Goal: Information Seeking & Learning: Compare options

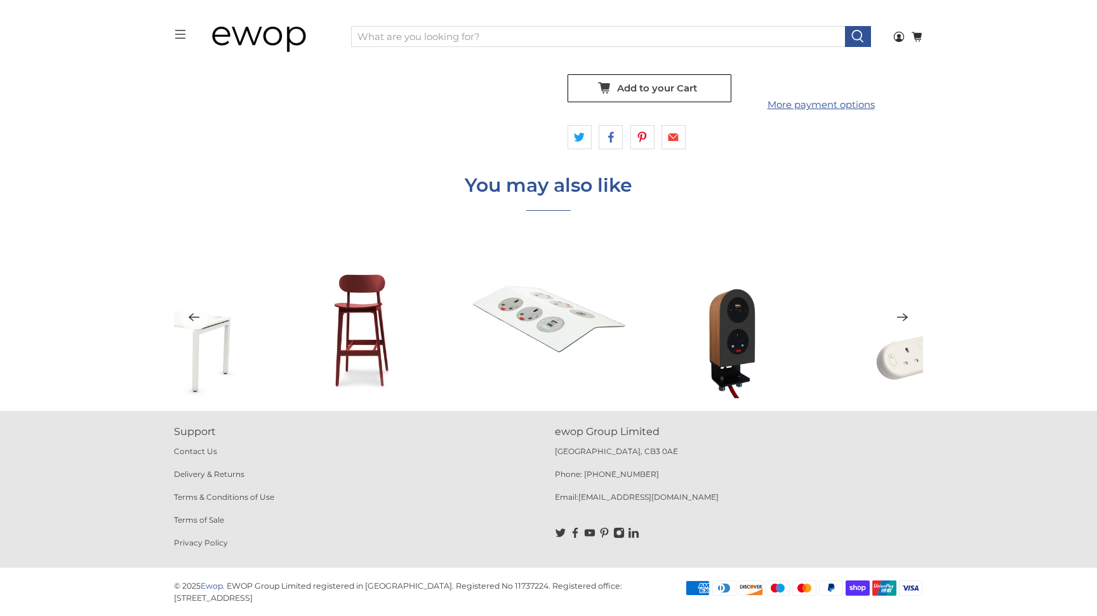
scroll to position [2124, 0]
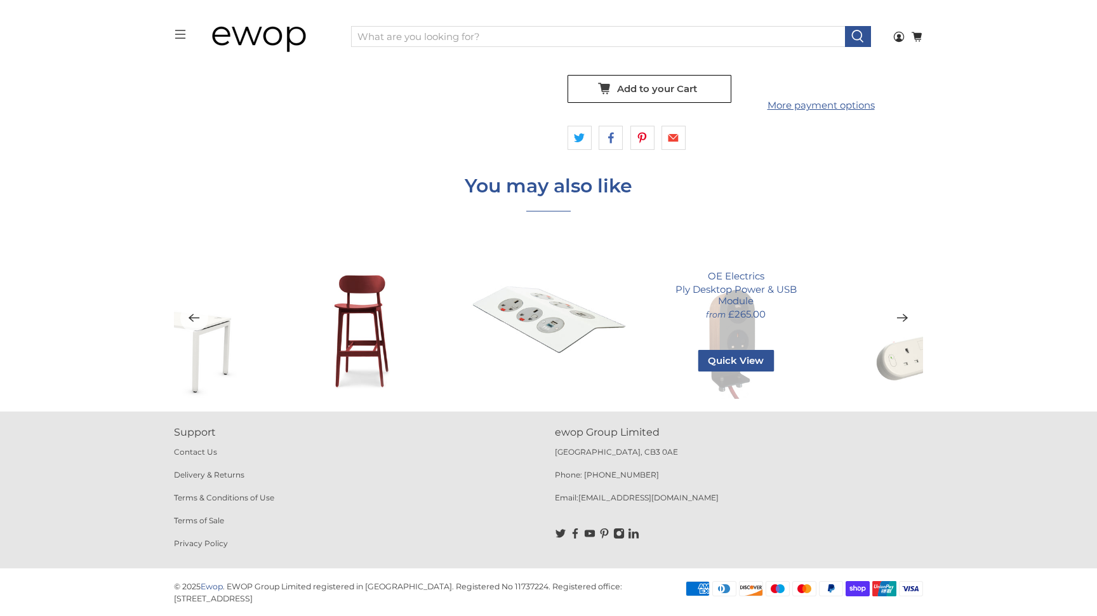
click at [729, 336] on div "OE Electrics Ply Desktop Power & USB Module from £265.00 Quick View Grey Fenix …" at bounding box center [736, 318] width 162 height 162
click at [735, 362] on span "Quick View" at bounding box center [736, 361] width 76 height 22
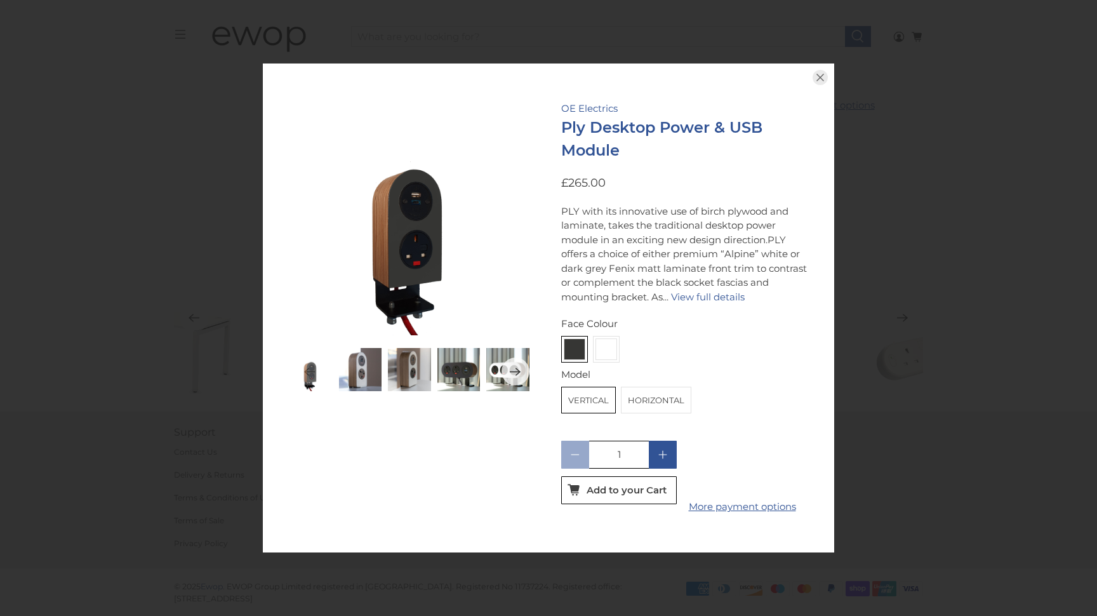
click at [364, 370] on img at bounding box center [360, 369] width 43 height 43
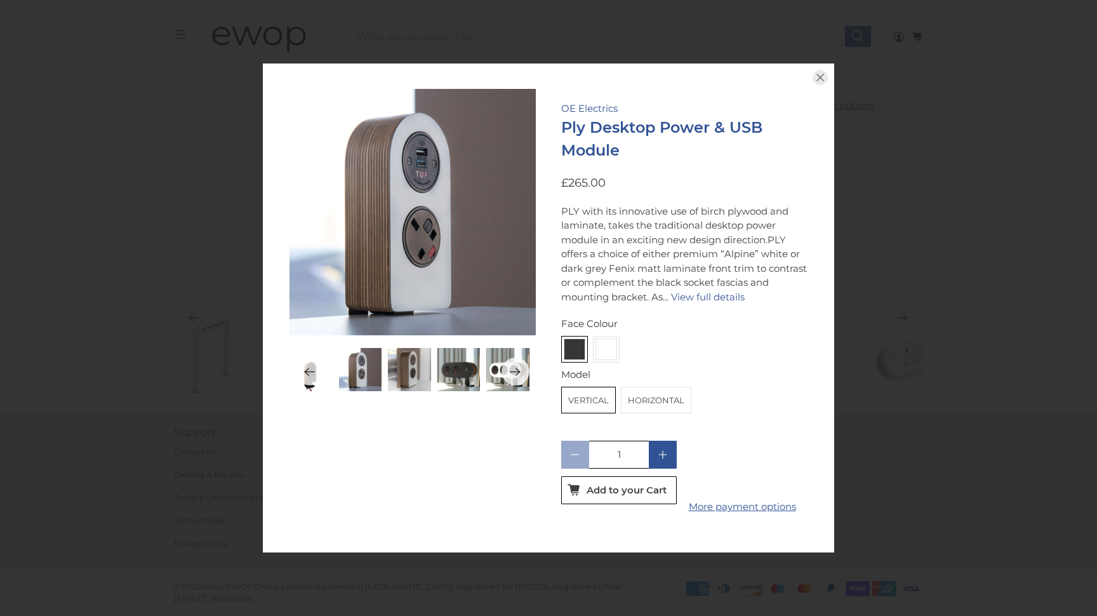
click at [413, 369] on img at bounding box center [409, 369] width 43 height 43
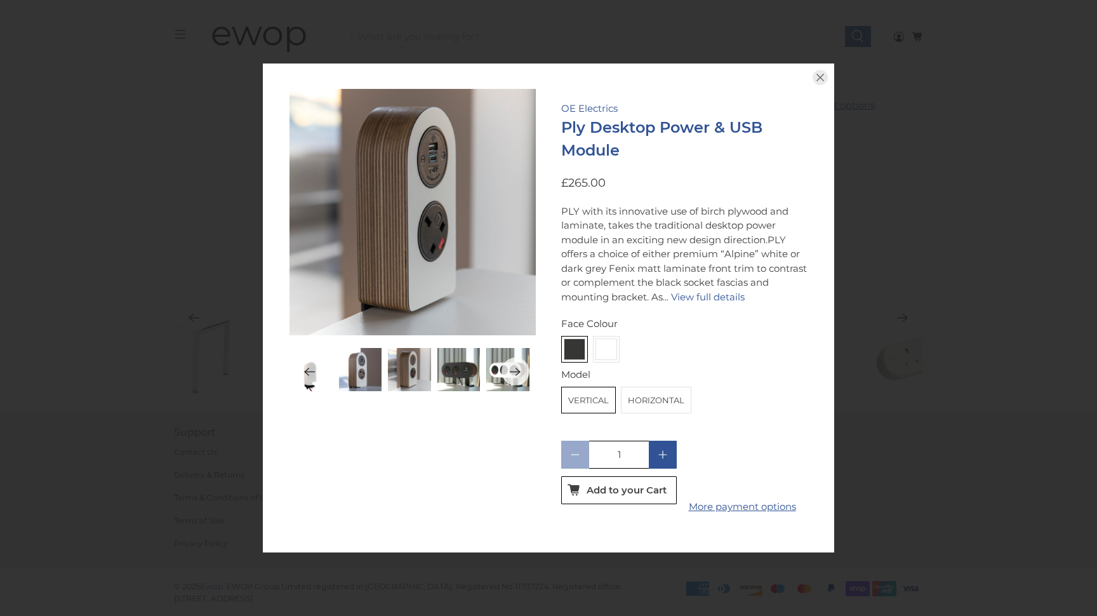
click at [459, 368] on img at bounding box center [458, 369] width 43 height 43
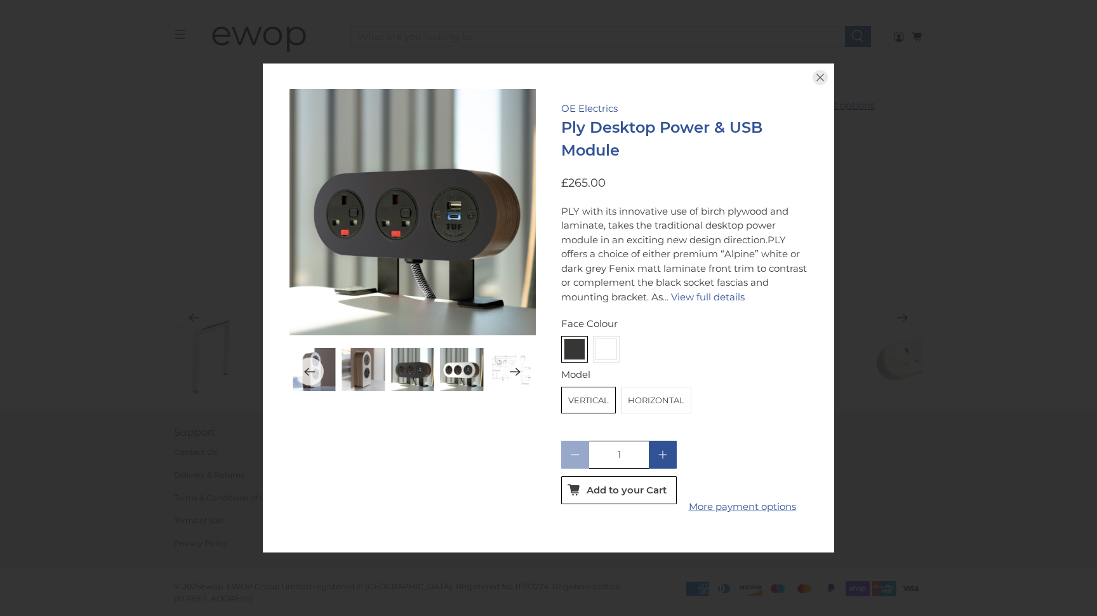
click at [500, 374] on img at bounding box center [510, 369] width 43 height 43
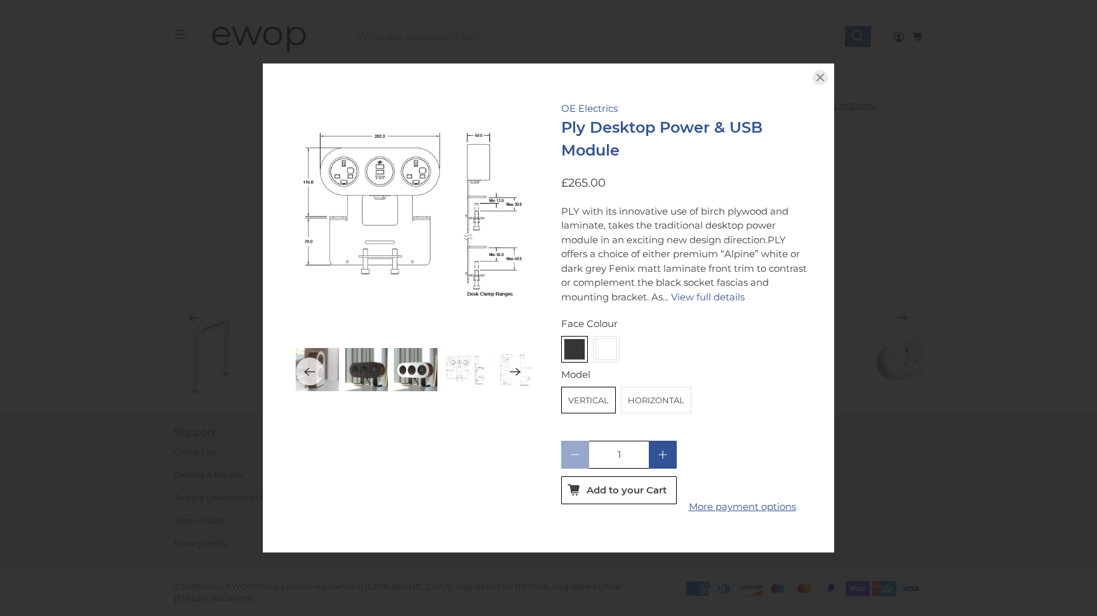
click at [636, 387] on label "Horizontal" at bounding box center [655, 399] width 69 height 25
click at [0, 0] on input "Horizontal" at bounding box center [0, 0] width 0 height 0
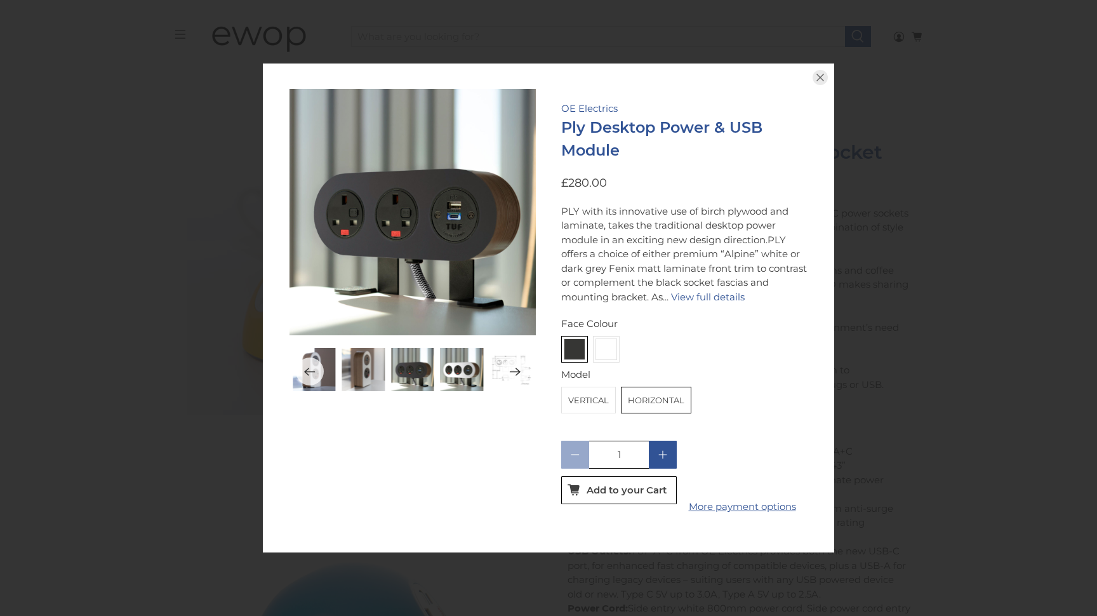
scroll to position [1146, 0]
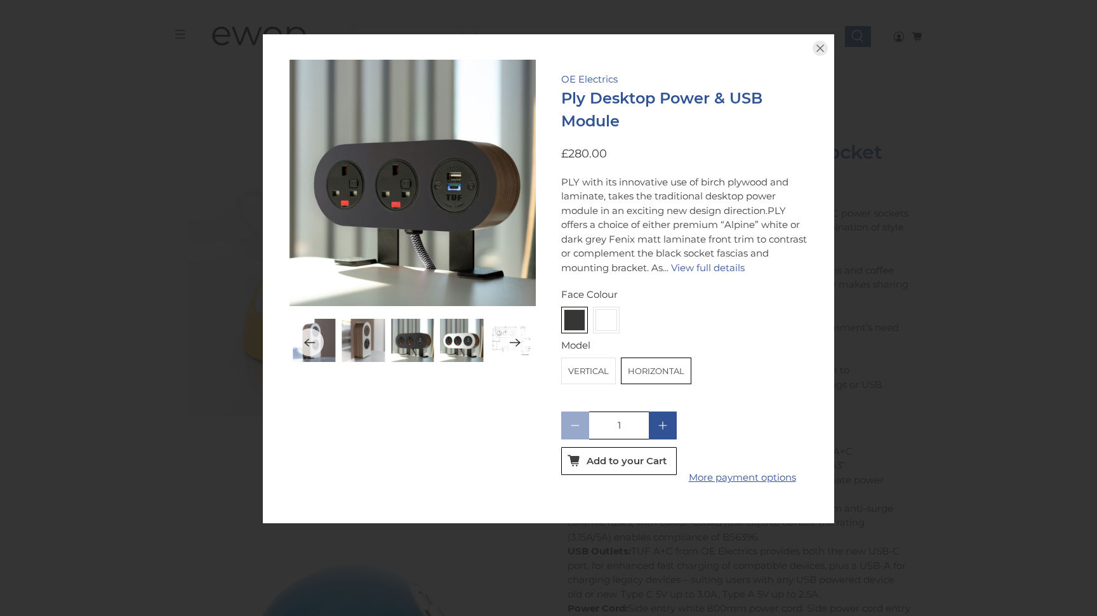
drag, startPoint x: 632, startPoint y: 151, endPoint x: 566, endPoint y: 117, distance: 74.9
click at [565, 117] on h3 "Ply Desktop Power & USB Module" at bounding box center [684, 110] width 246 height 46
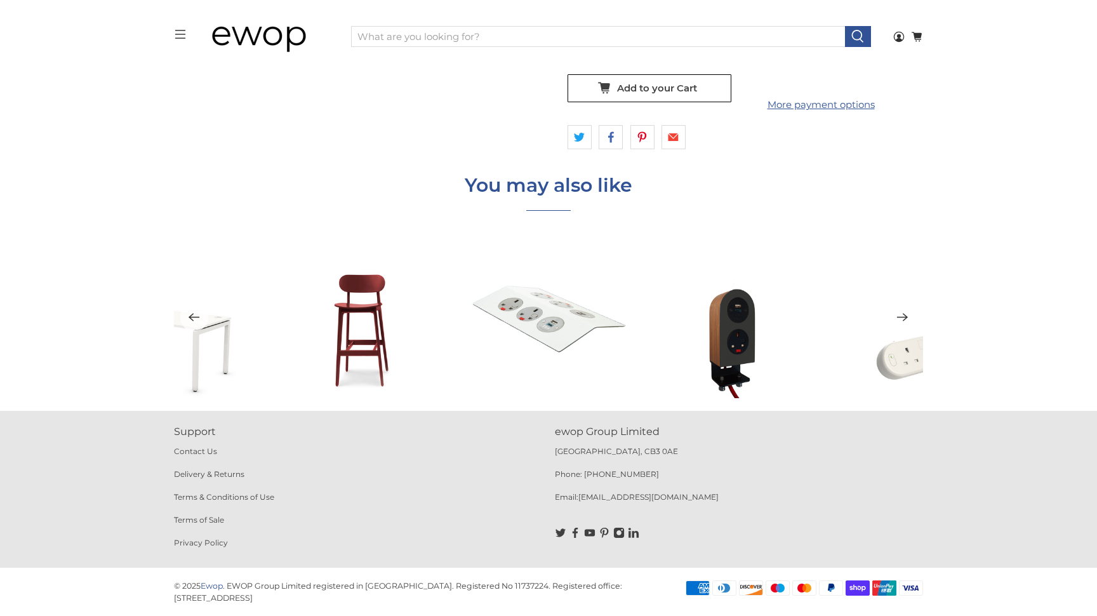
scroll to position [2124, 0]
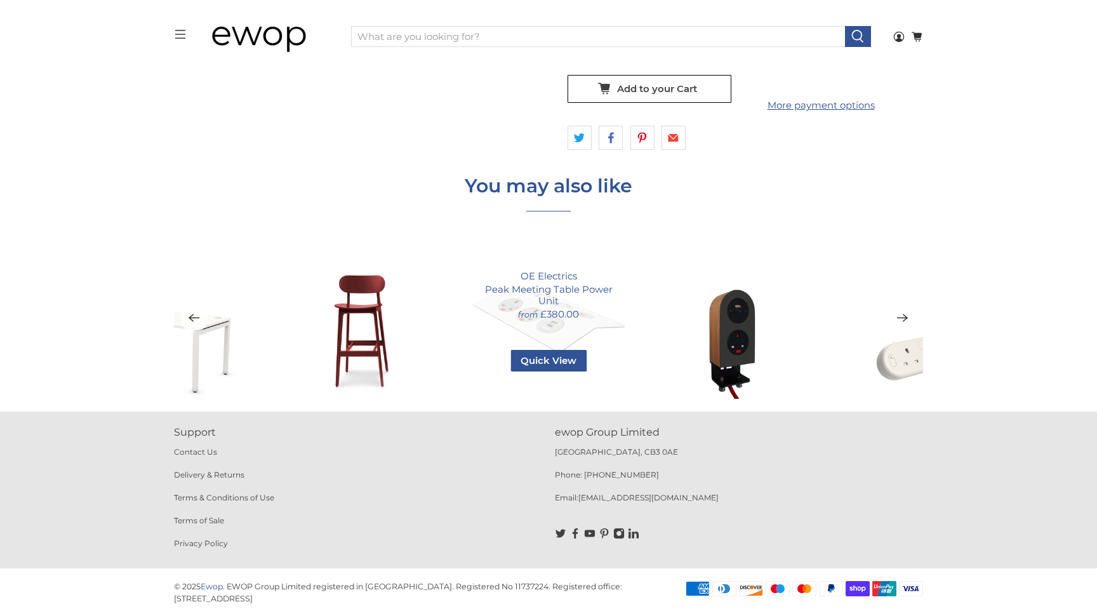
click at [568, 326] on div "OE Electrics Peak Meeting Table Power Unit from £380.00 Quick View Matt White /…" at bounding box center [549, 318] width 162 height 162
click at [543, 279] on span "OE Electrics" at bounding box center [548, 275] width 136 height 11
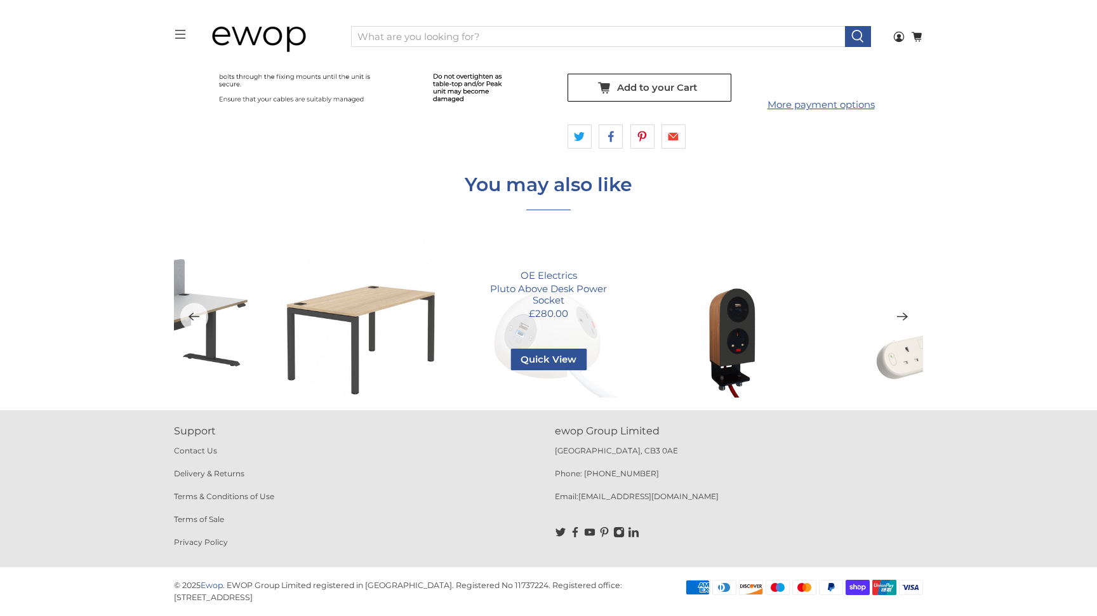
scroll to position [3556, 0]
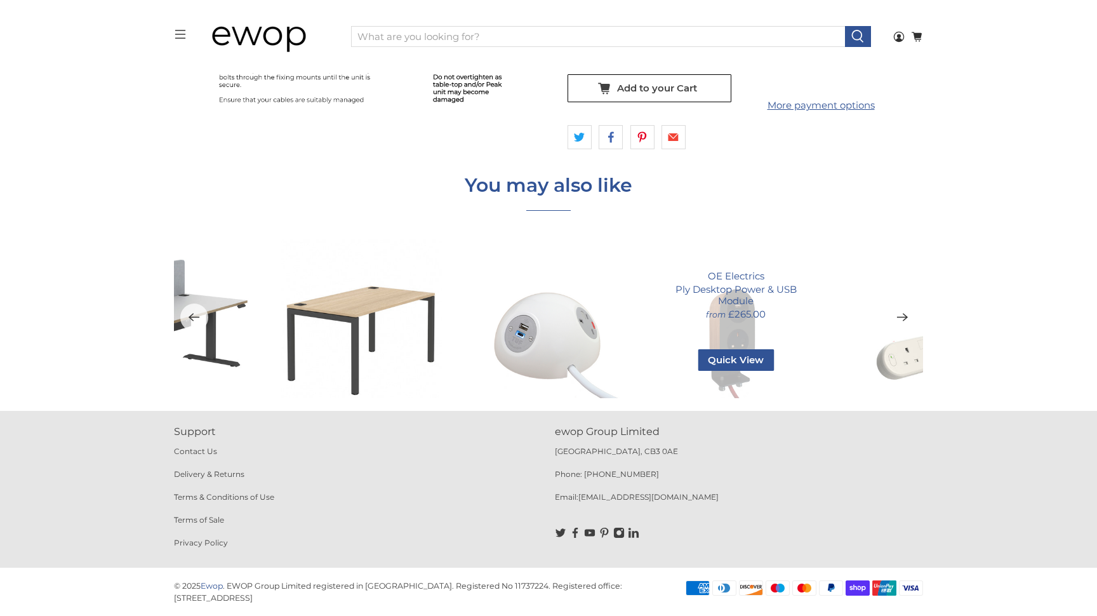
click at [732, 325] on div "OE Electrics Ply Desktop Power & USB Module from £265.00 Quick View Grey Fenix …" at bounding box center [736, 317] width 162 height 162
click at [738, 291] on link "Ply Desktop Power & USB Module" at bounding box center [736, 294] width 136 height 25
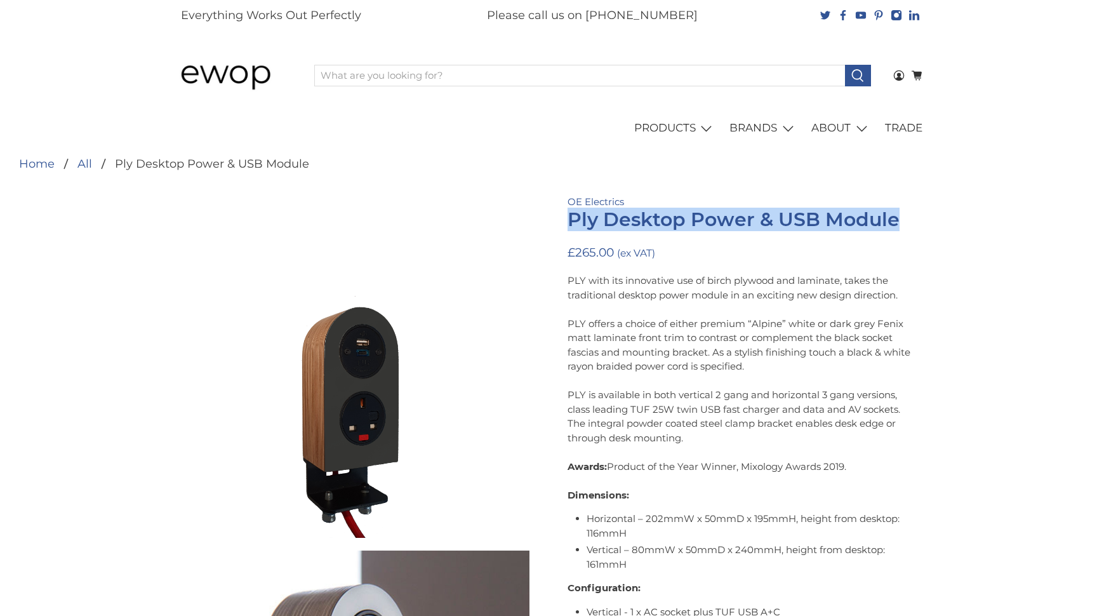
drag, startPoint x: 567, startPoint y: 215, endPoint x: 901, endPoint y: 217, distance: 334.5
copy h1 "Ply Desktop Power & USB Module"
